Goal: Complete application form

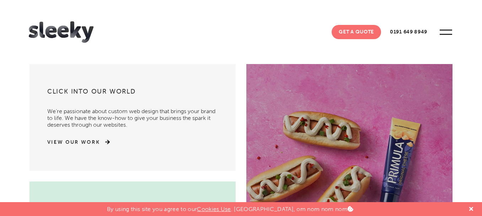
click at [364, 31] on link "Get A Quote" at bounding box center [356, 32] width 49 height 14
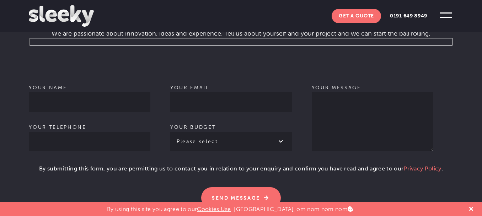
scroll to position [462, 0]
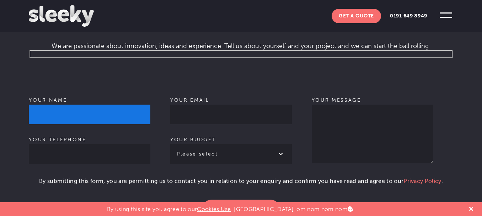
click at [98, 106] on input "Your name" at bounding box center [90, 115] width 122 height 20
paste input "[PERSON_NAME]"
type input "[PERSON_NAME]"
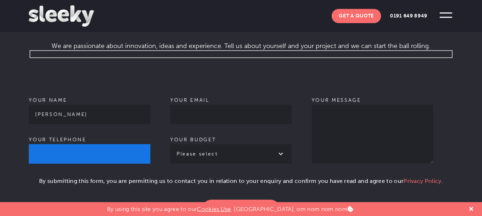
paste input "9654426180"
type input "9654426180"
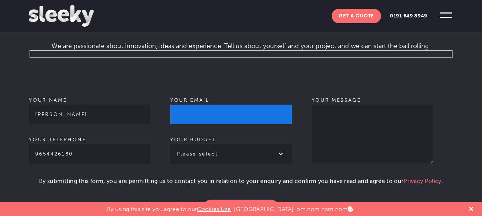
paste input "[PERSON_NAME][EMAIL_ADDRESS][DOMAIN_NAME]"
type input "[PERSON_NAME][EMAIL_ADDRESS][DOMAIN_NAME]"
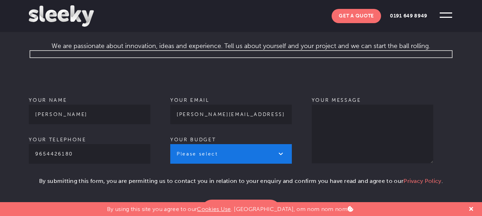
select select "£1k - £2k"
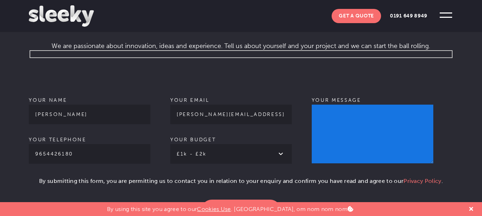
paste textarea ""Hi, I hope you're doing well! Are you currently looking to scale your business…"
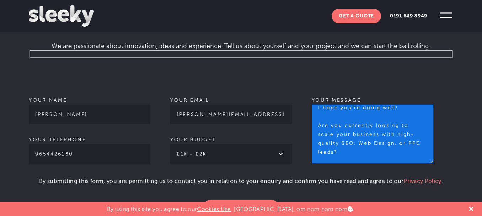
scroll to position [7, 0]
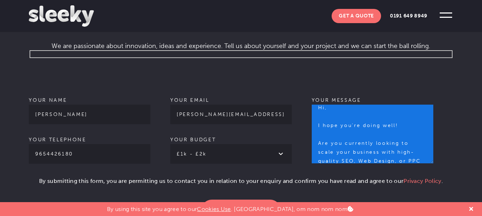
type textarea "Hi, I hope you're doing well! Are you currently looking to scale your business …"
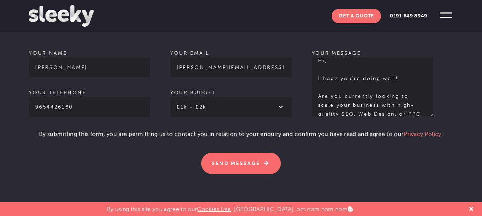
scroll to position [569, 0]
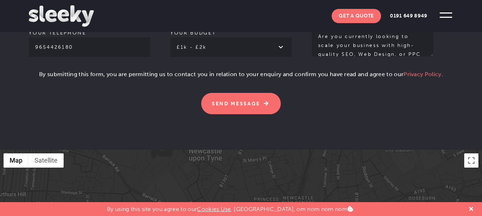
click at [33, 70] on p "By submitting this form, you are permitting us to contact you in relation to yo…" at bounding box center [241, 77] width 424 height 14
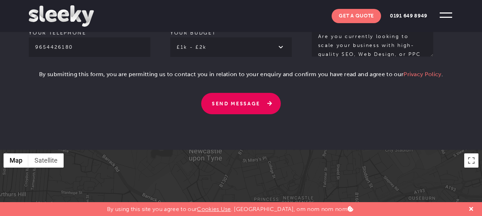
click at [239, 93] on input "Send Message" at bounding box center [241, 103] width 80 height 21
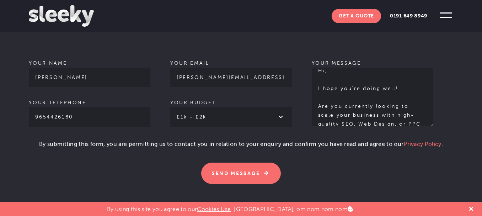
scroll to position [533, 0]
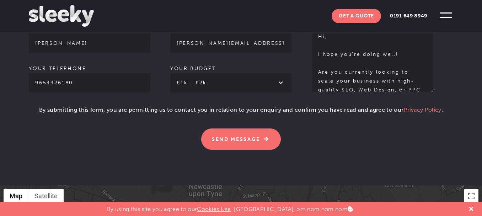
click at [41, 106] on p "By submitting this form, you are permitting us to contact you in relation to yo…" at bounding box center [241, 113] width 424 height 14
click at [38, 106] on p "By submitting this form, you are permitting us to contact you in relation to yo…" at bounding box center [241, 113] width 424 height 14
drag, startPoint x: 29, startPoint y: 97, endPoint x: 0, endPoint y: 86, distance: 31.2
click at [0, 88] on section "Give us a shout Let’s get the ball rolling . We are passionate about innovation…" at bounding box center [241, 29] width 482 height 312
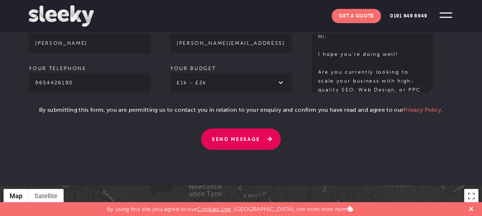
click at [262, 130] on input "Send Message" at bounding box center [241, 138] width 80 height 21
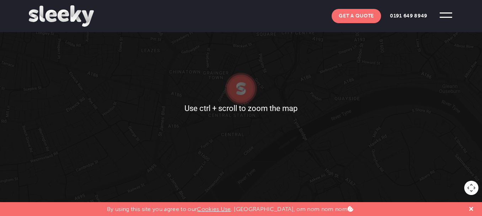
scroll to position [598, 0]
